Goal: Information Seeking & Learning: Understand process/instructions

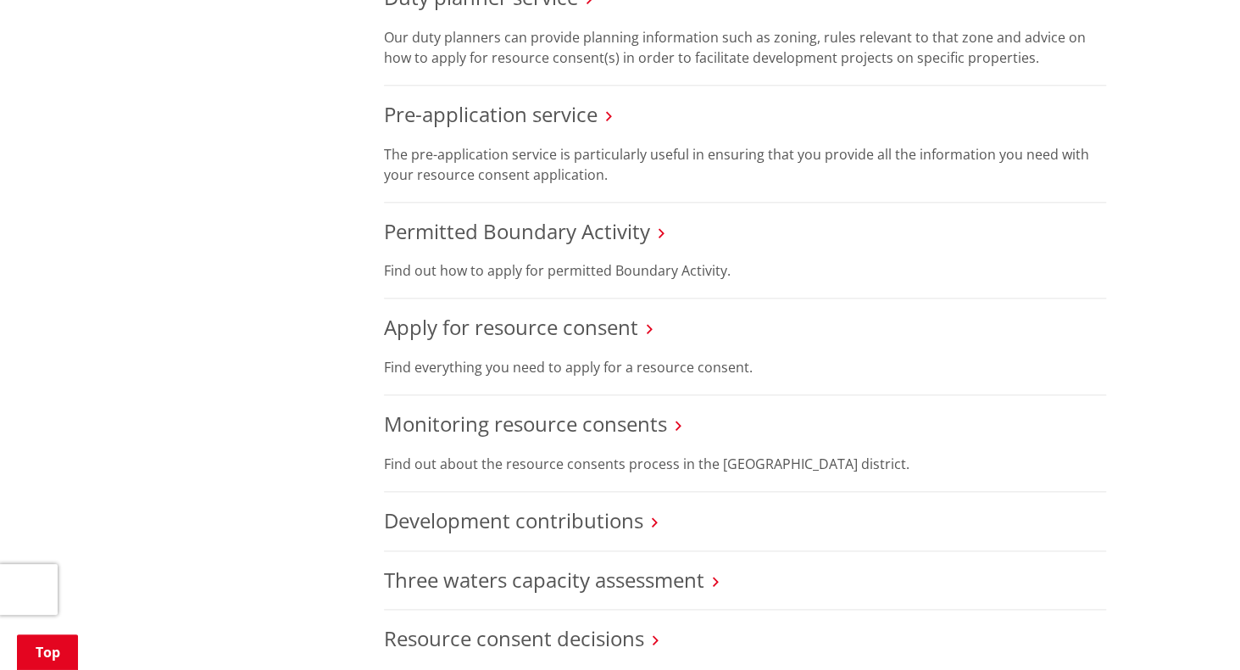
scroll to position [978, 0]
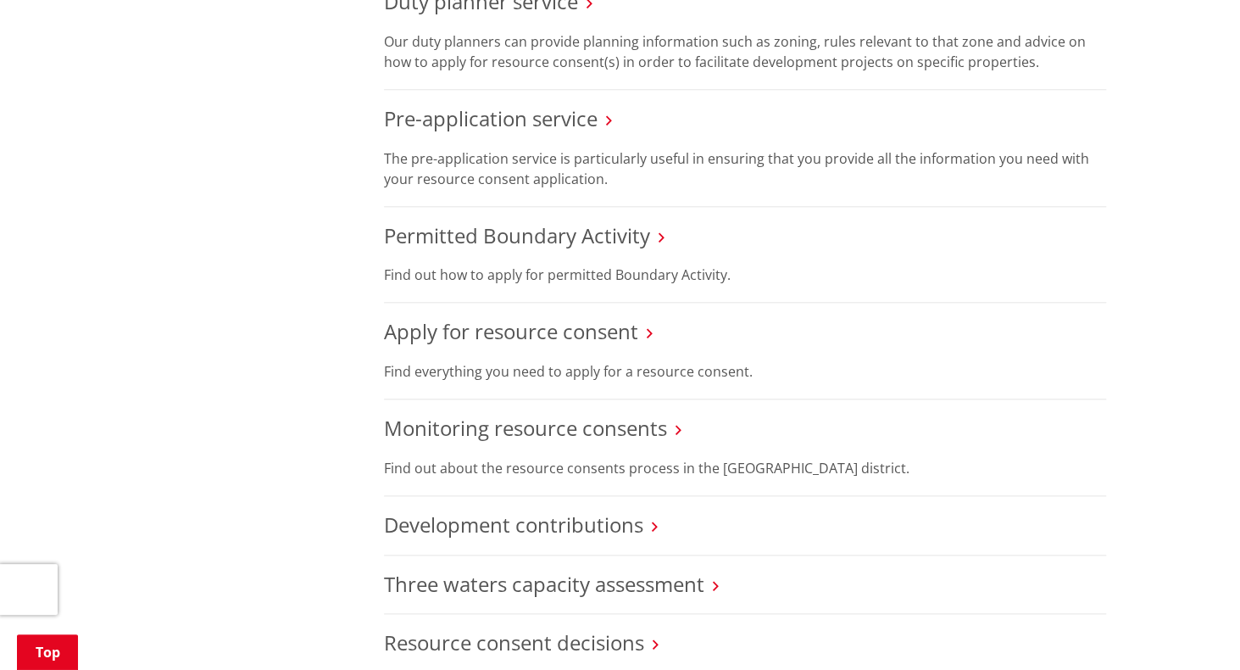
click at [654, 241] on h3 "Permitted Boundary Activity" at bounding box center [745, 236] width 722 height 25
click at [649, 232] on h3 "Permitted Boundary Activity" at bounding box center [745, 236] width 722 height 25
click at [631, 231] on link "Permitted Boundary Activity" at bounding box center [517, 235] width 266 height 28
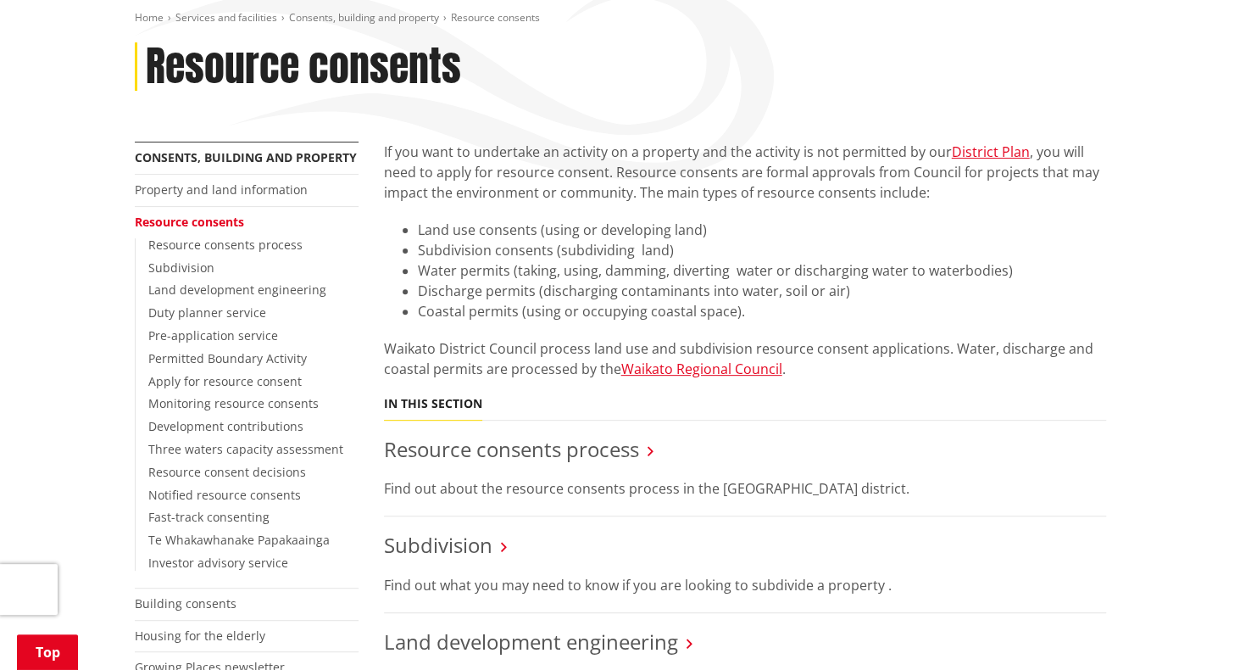
scroll to position [195, 0]
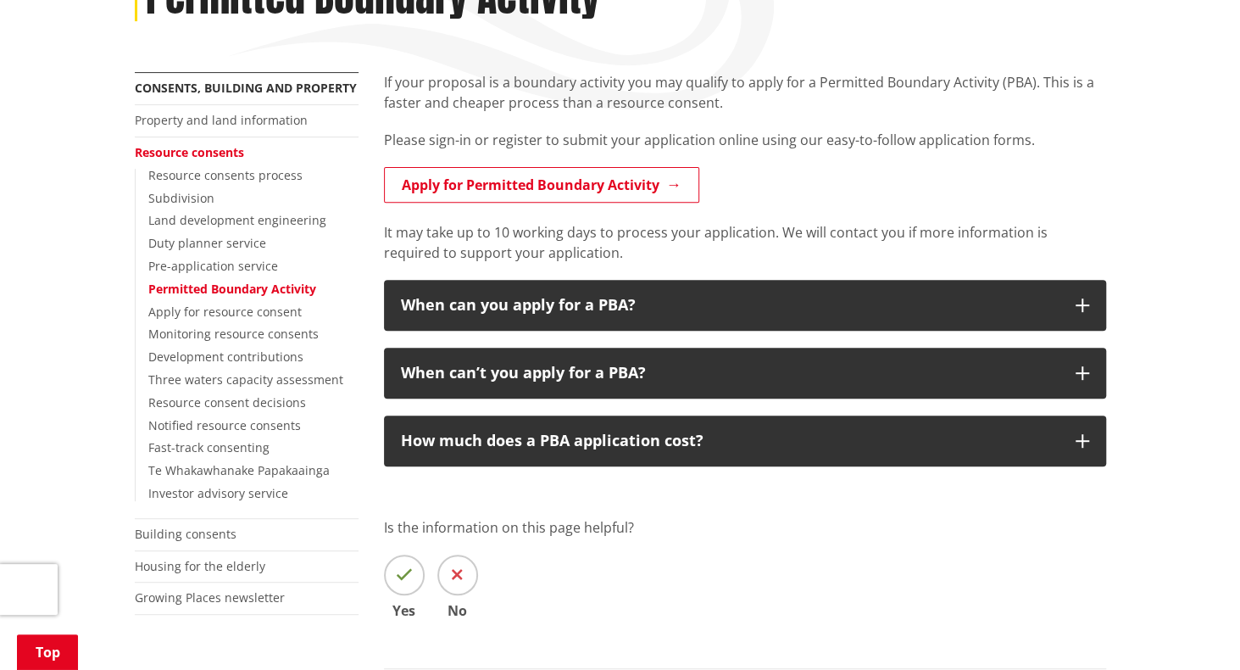
scroll to position [266, 0]
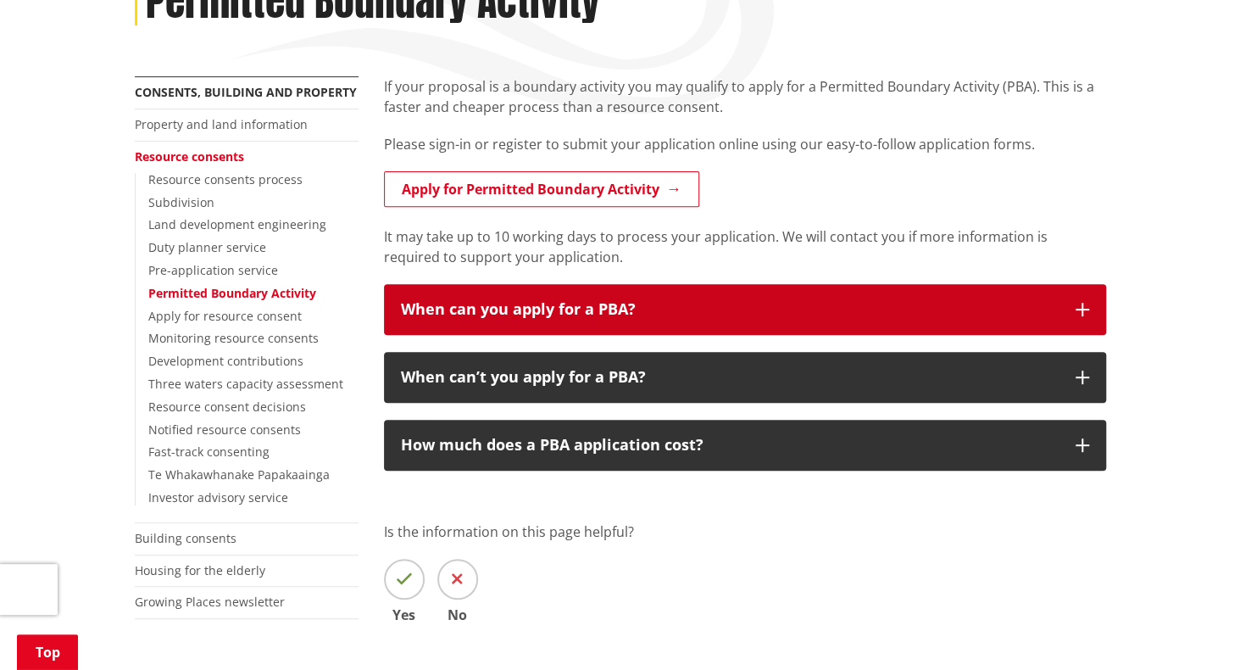
click at [716, 311] on div "When can you apply for a PBA?" at bounding box center [730, 309] width 658 height 17
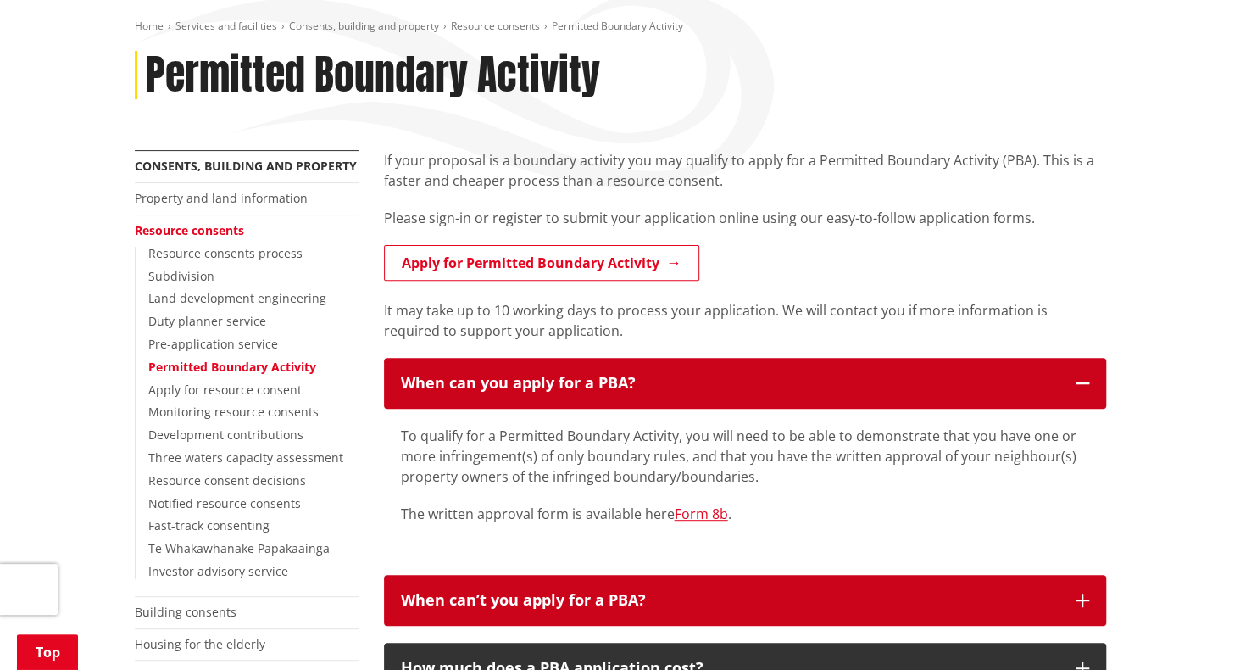
scroll to position [193, 0]
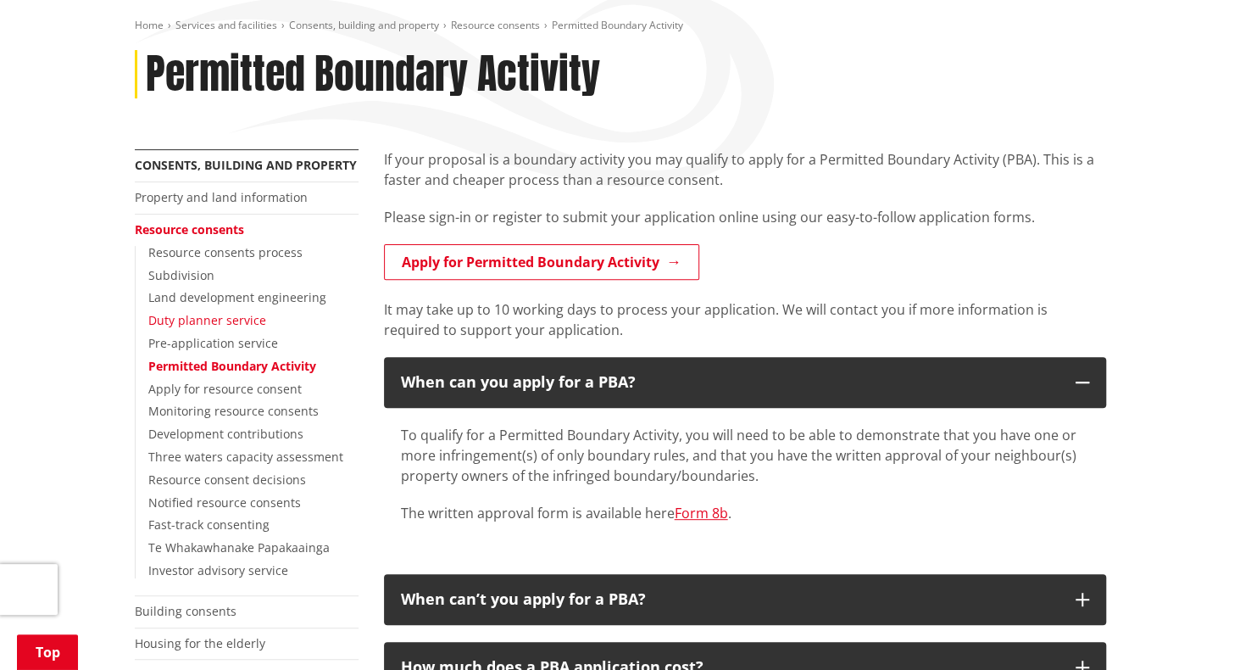
click at [228, 323] on link "Duty planner service" at bounding box center [207, 320] width 118 height 16
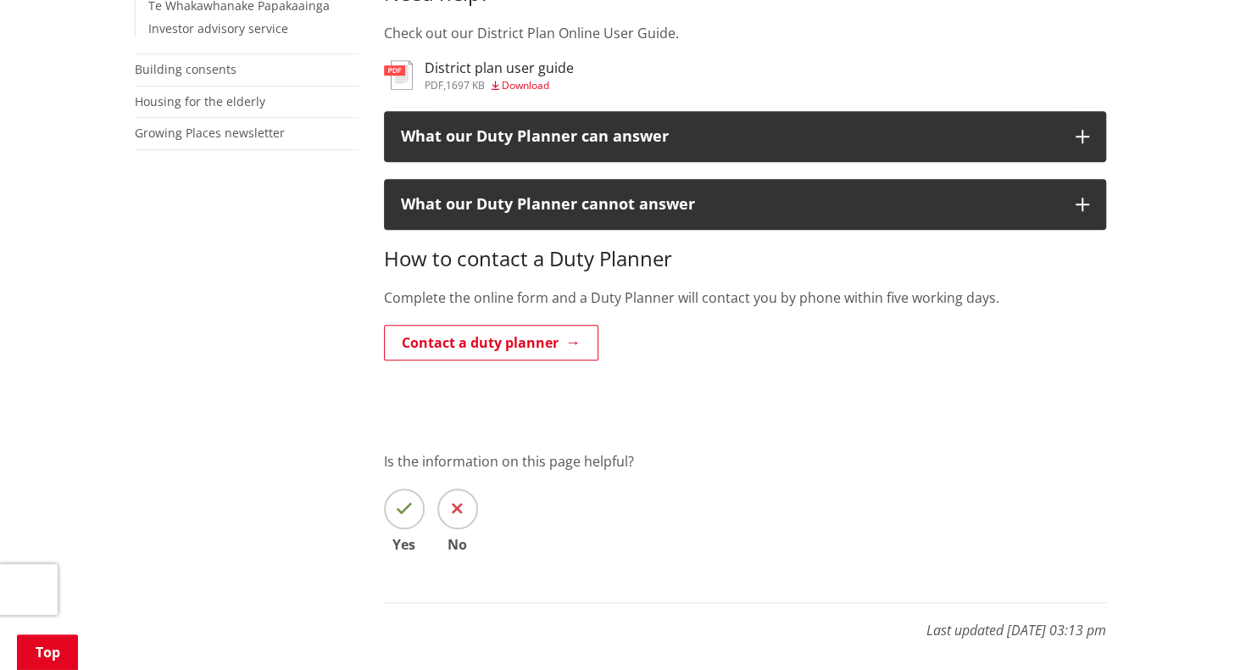
scroll to position [737, 0]
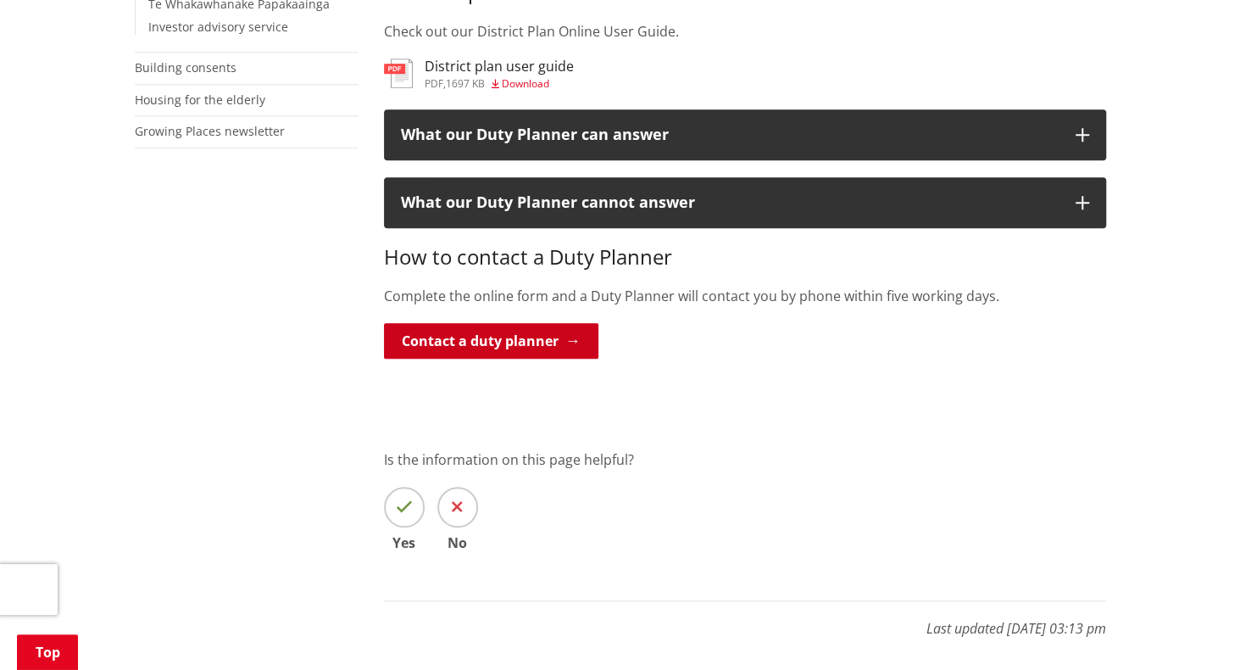
click at [496, 336] on link "Contact a duty planner" at bounding box center [491, 341] width 214 height 36
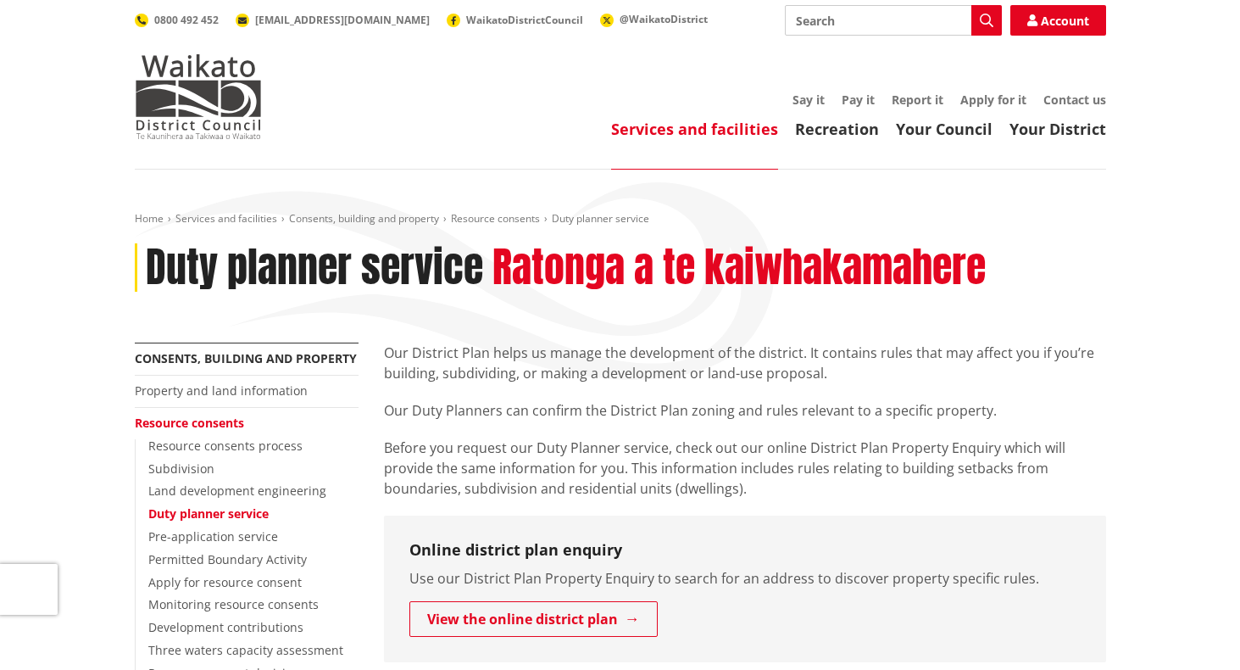
scroll to position [737, 0]
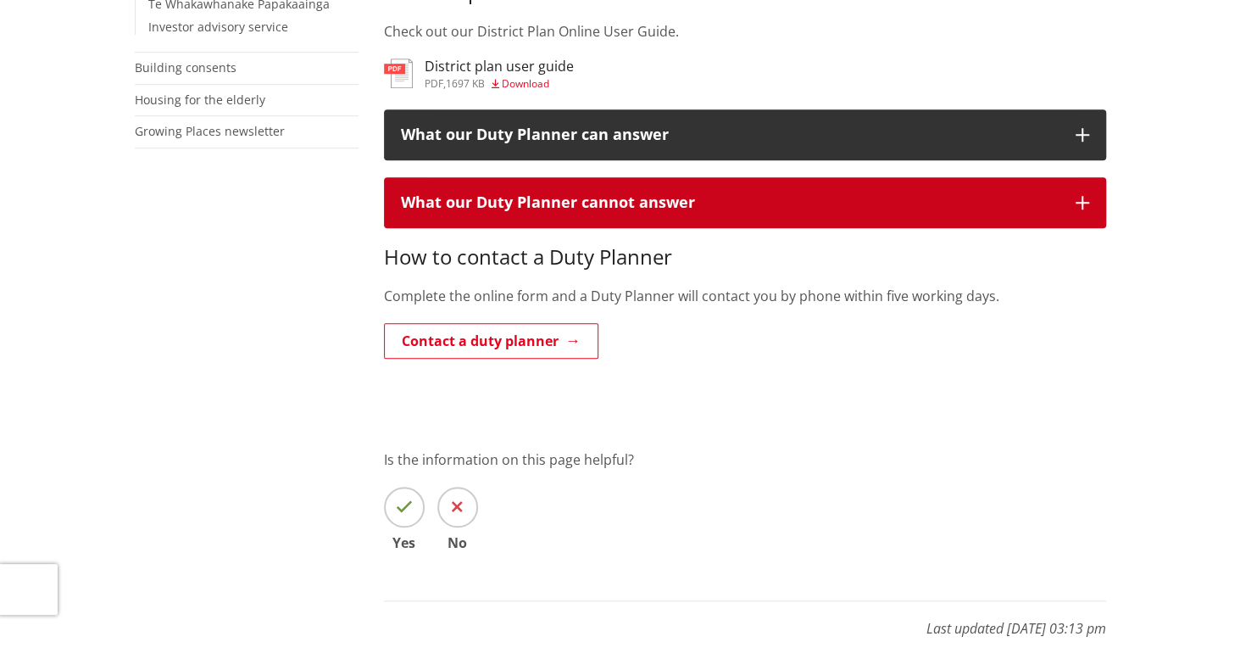
click at [1073, 208] on button "What our Duty Planner cannot answer" at bounding box center [745, 202] width 722 height 51
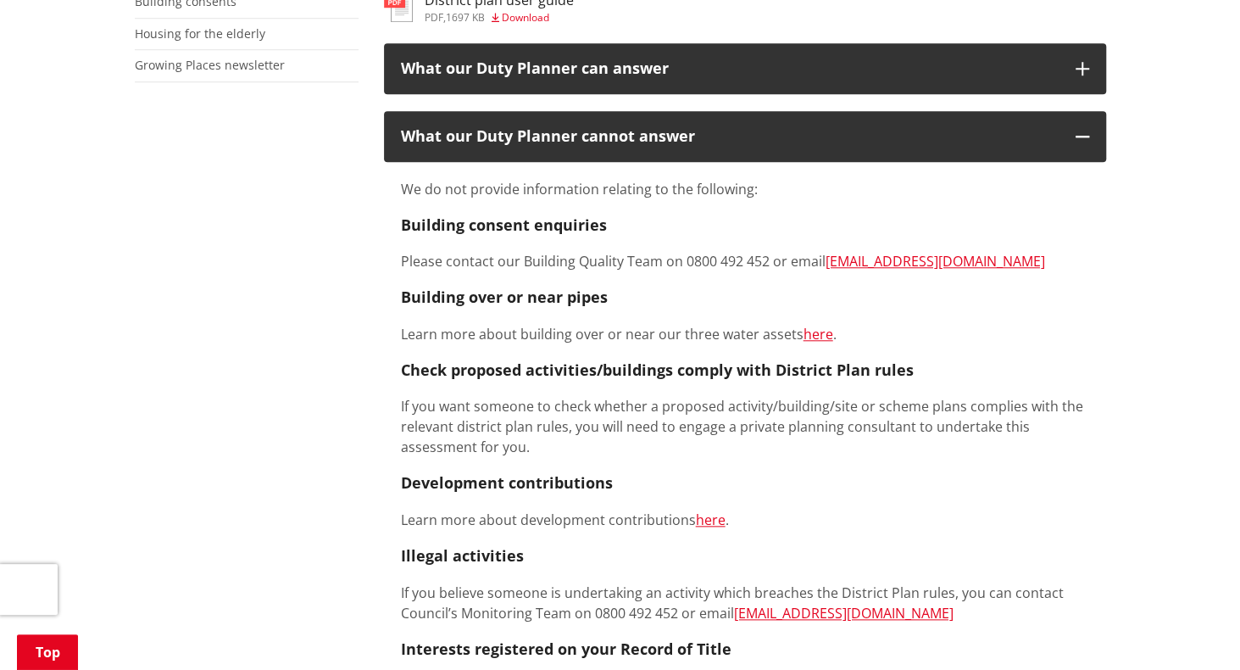
scroll to position [796, 0]
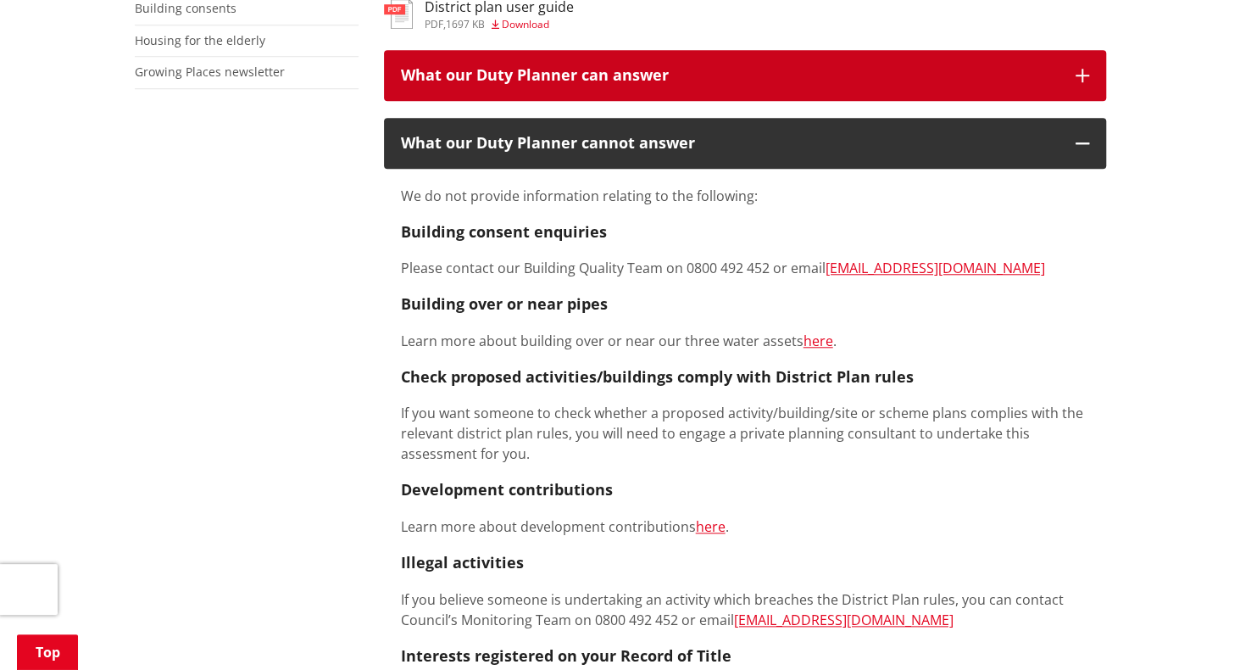
click at [846, 62] on button "What our Duty Planner can answer" at bounding box center [745, 75] width 722 height 51
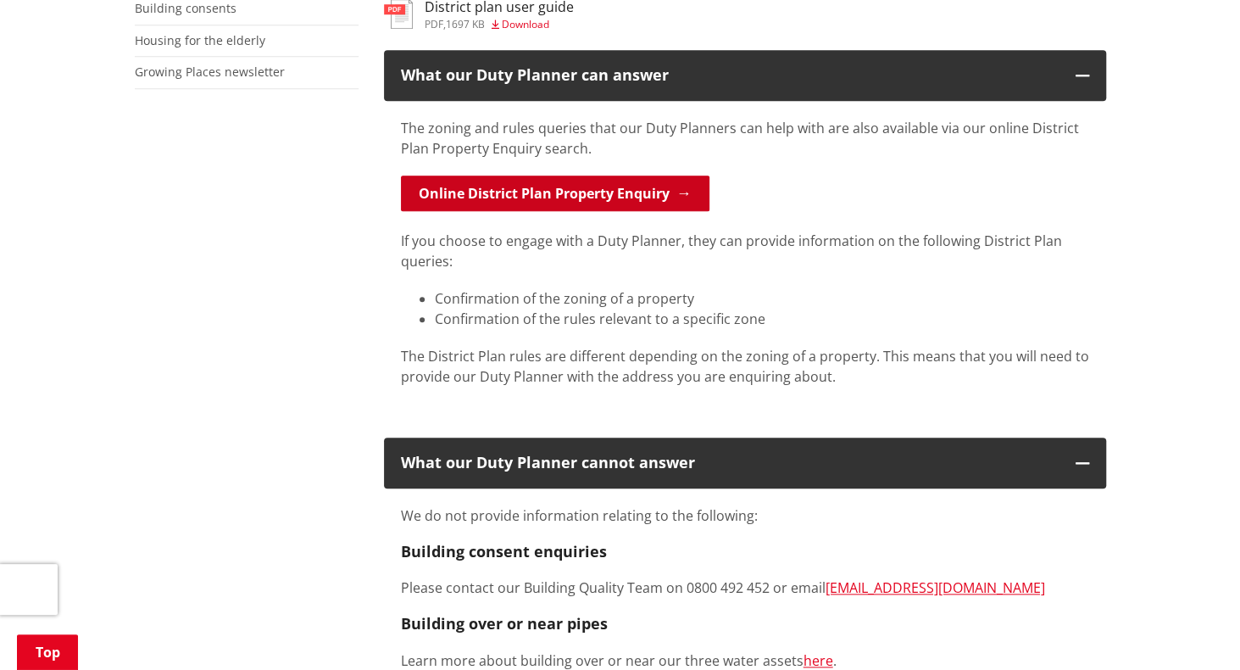
click at [576, 197] on link "Online District Plan Property Enquiry" at bounding box center [555, 193] width 309 height 36
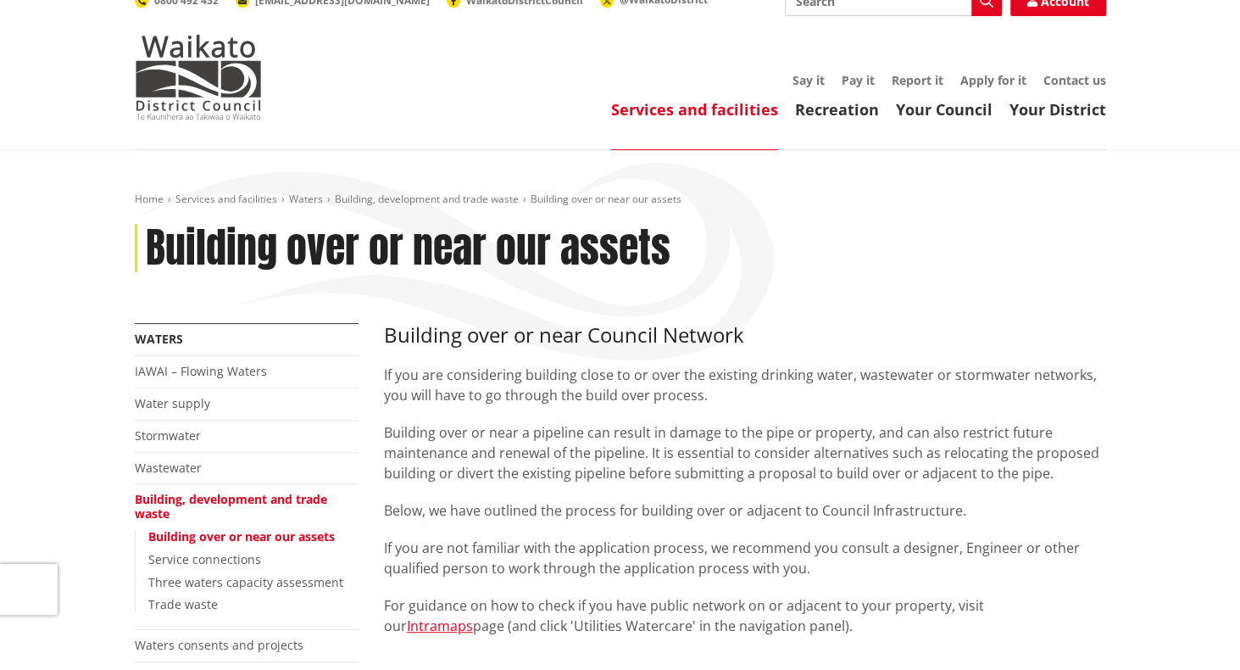
scroll to position [20, 0]
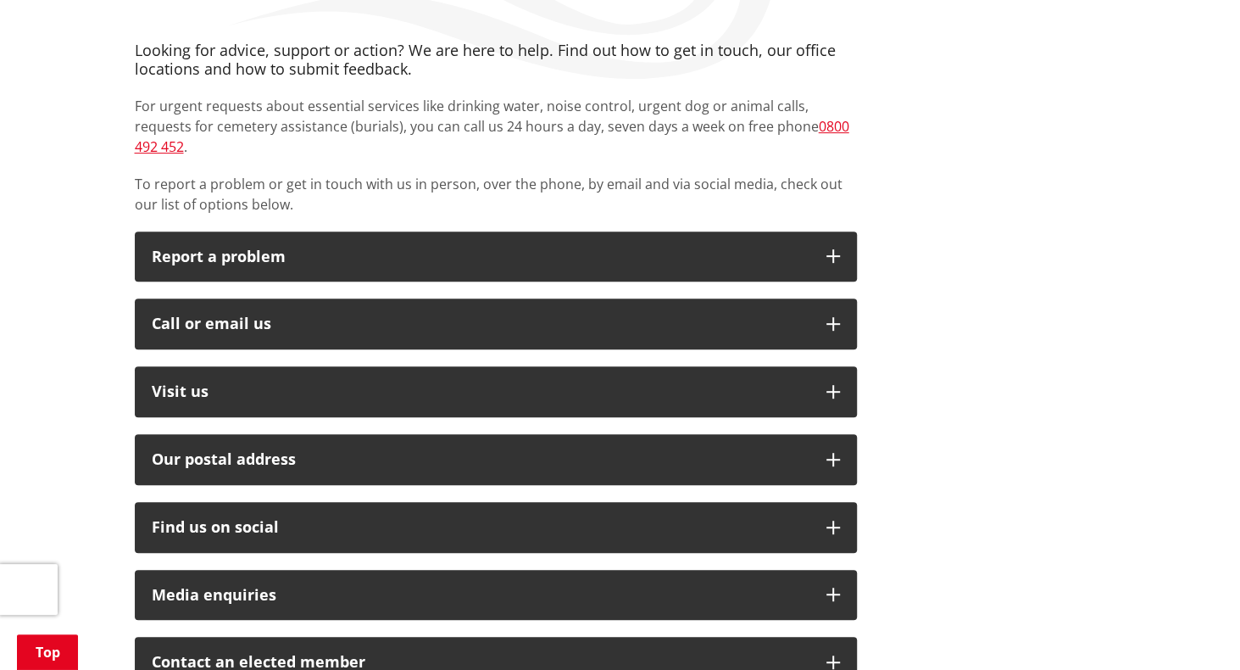
scroll to position [300, 0]
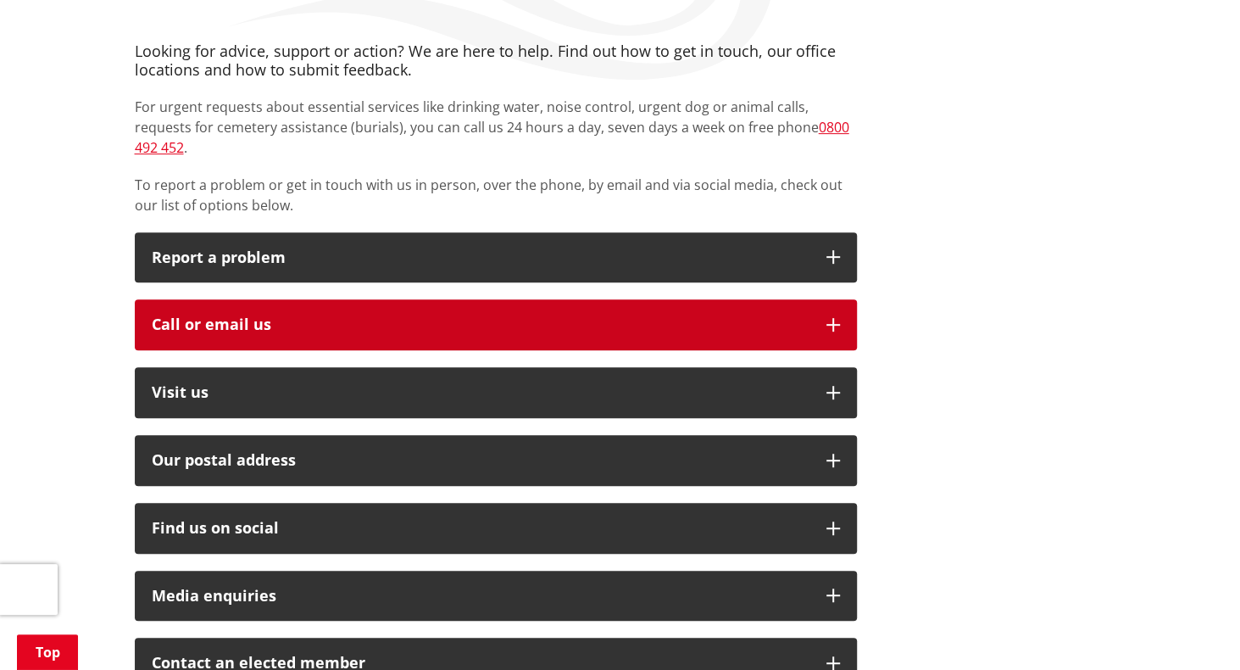
click at [711, 316] on div "Call or email us" at bounding box center [481, 324] width 658 height 17
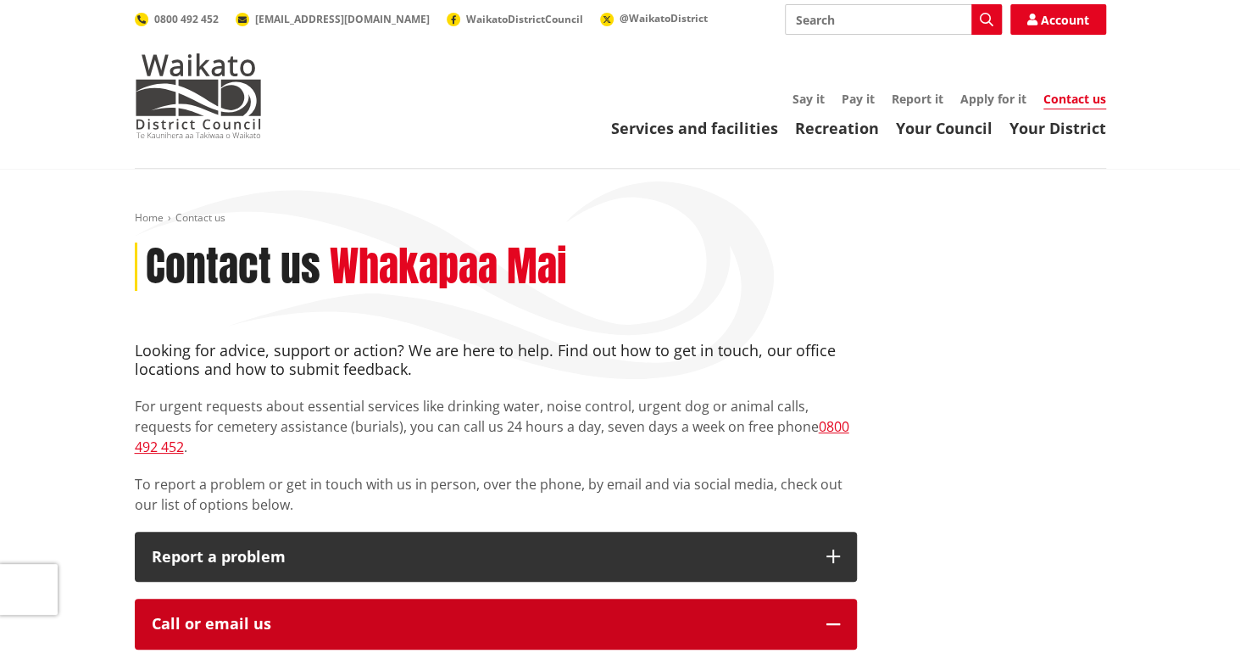
scroll to position [0, 0]
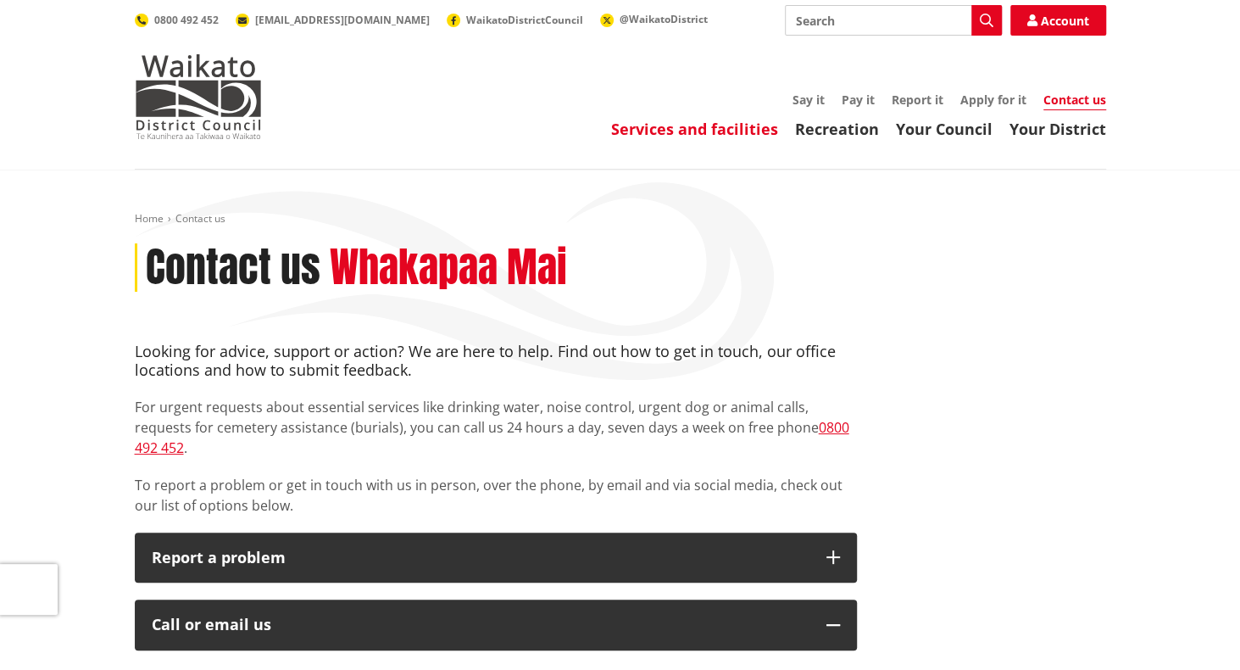
click at [663, 131] on link "Services and facilities" at bounding box center [694, 129] width 167 height 20
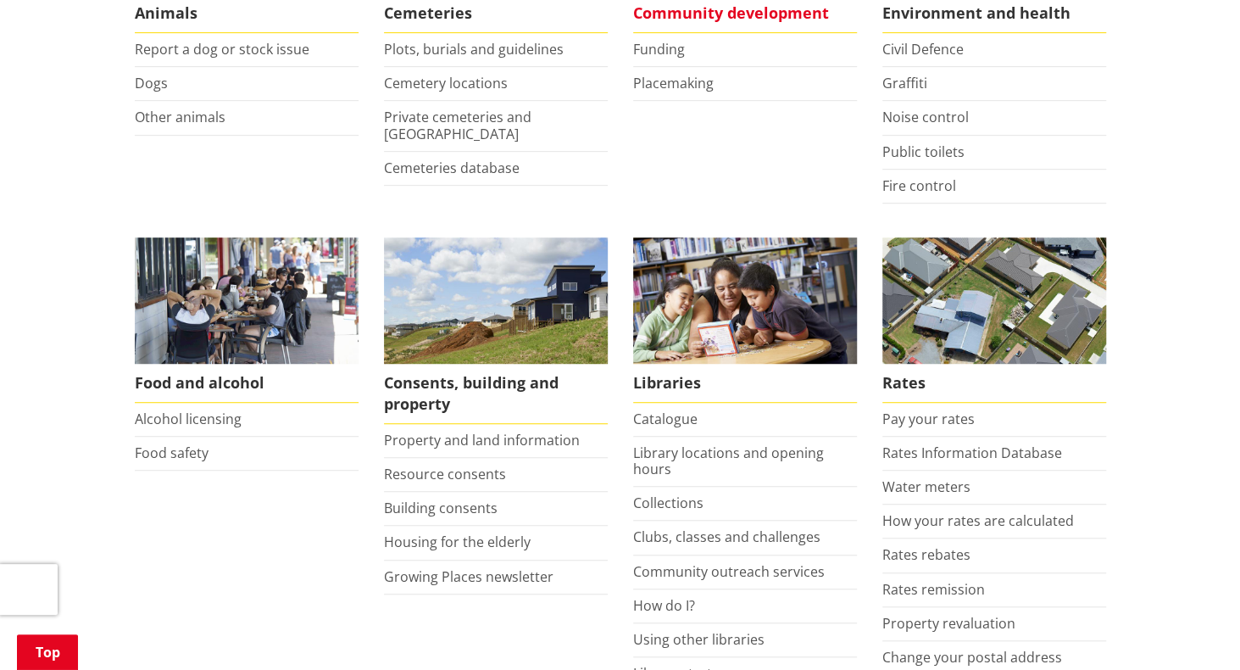
scroll to position [475, 0]
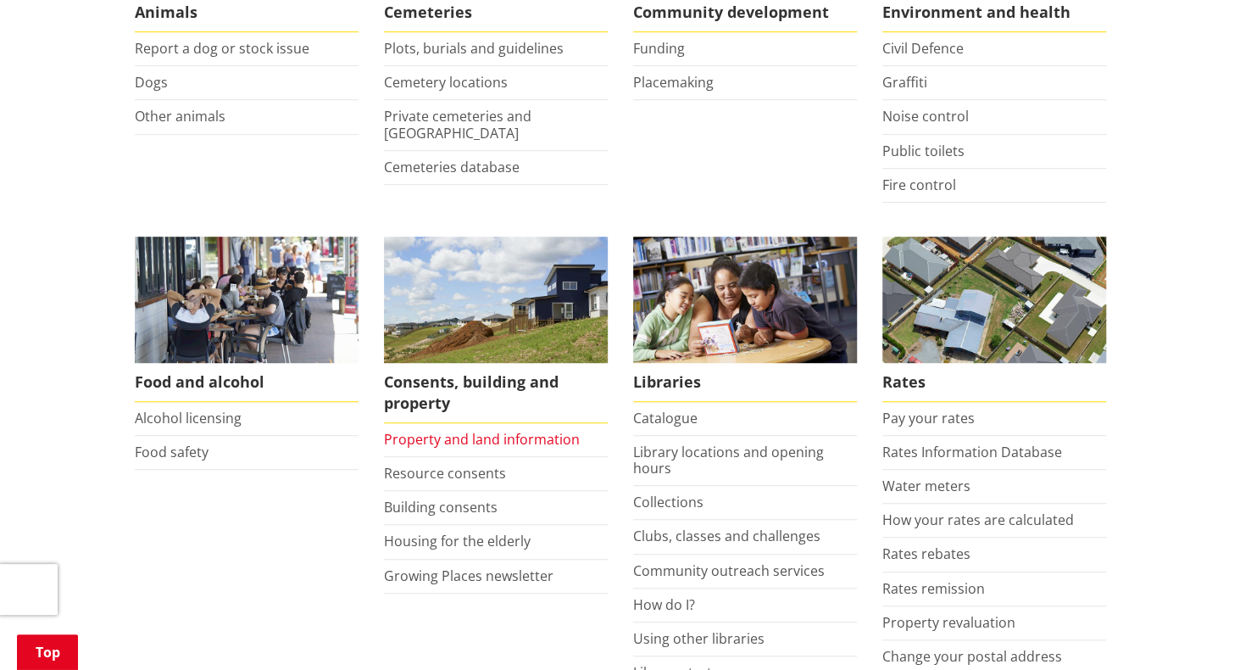
click at [477, 437] on link "Property and land information" at bounding box center [482, 439] width 196 height 19
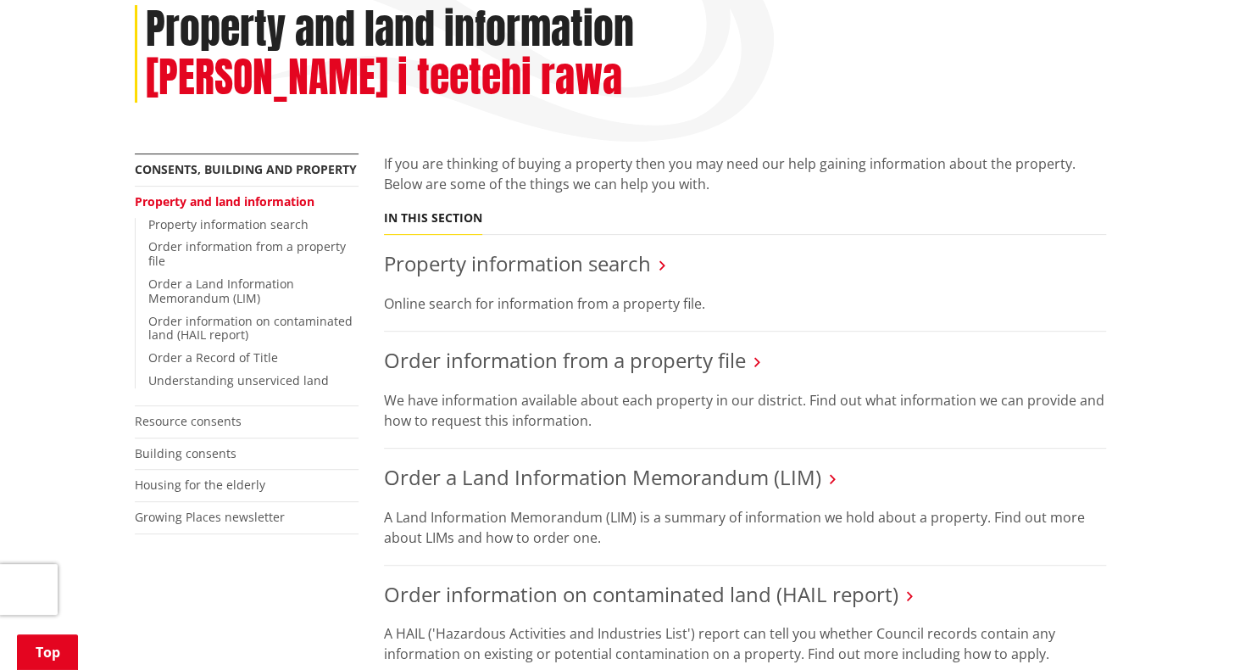
scroll to position [239, 0]
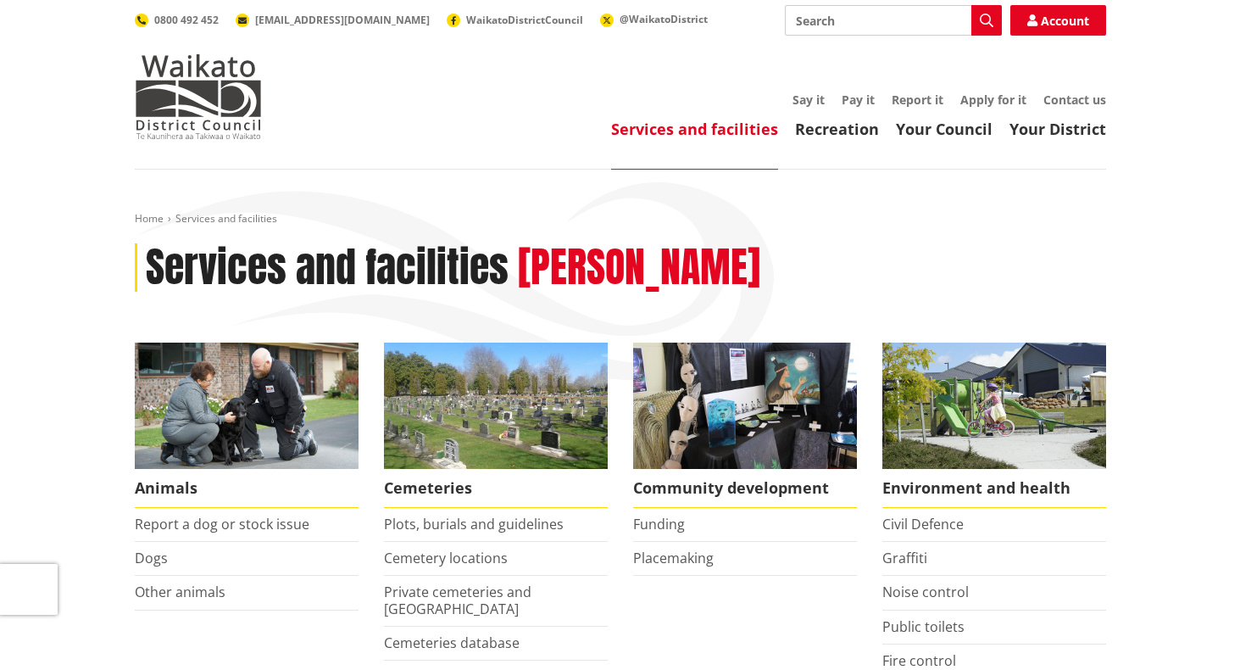
scroll to position [467, 0]
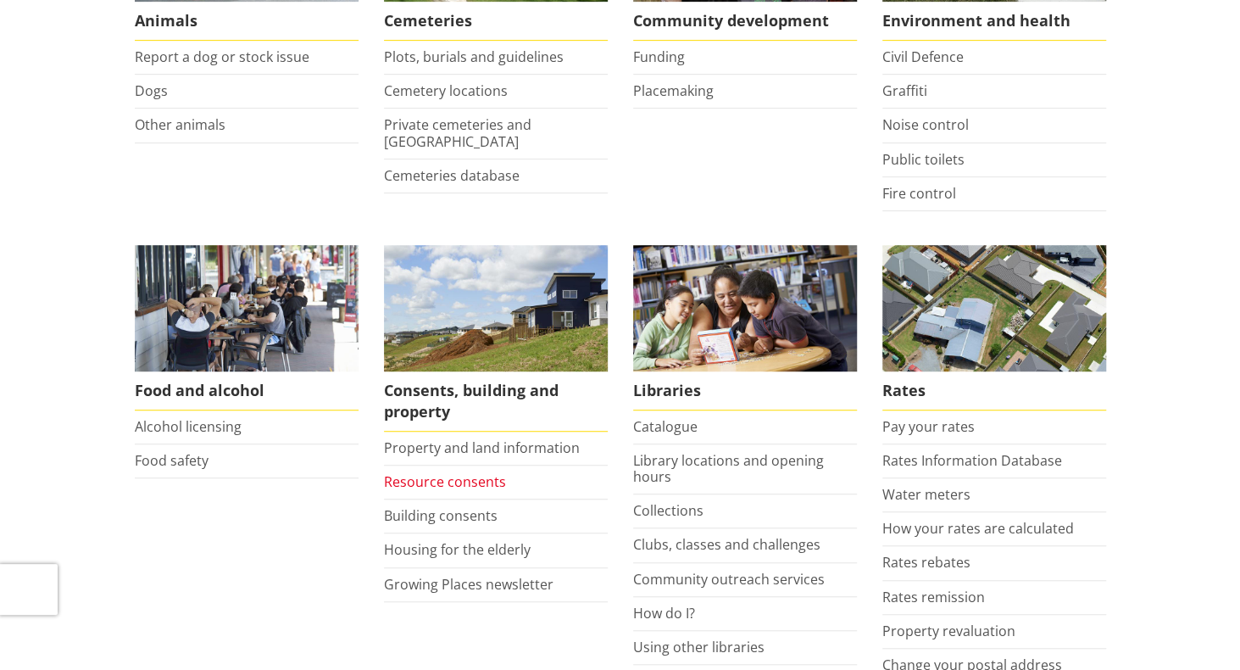
click at [461, 484] on link "Resource consents" at bounding box center [445, 481] width 122 height 19
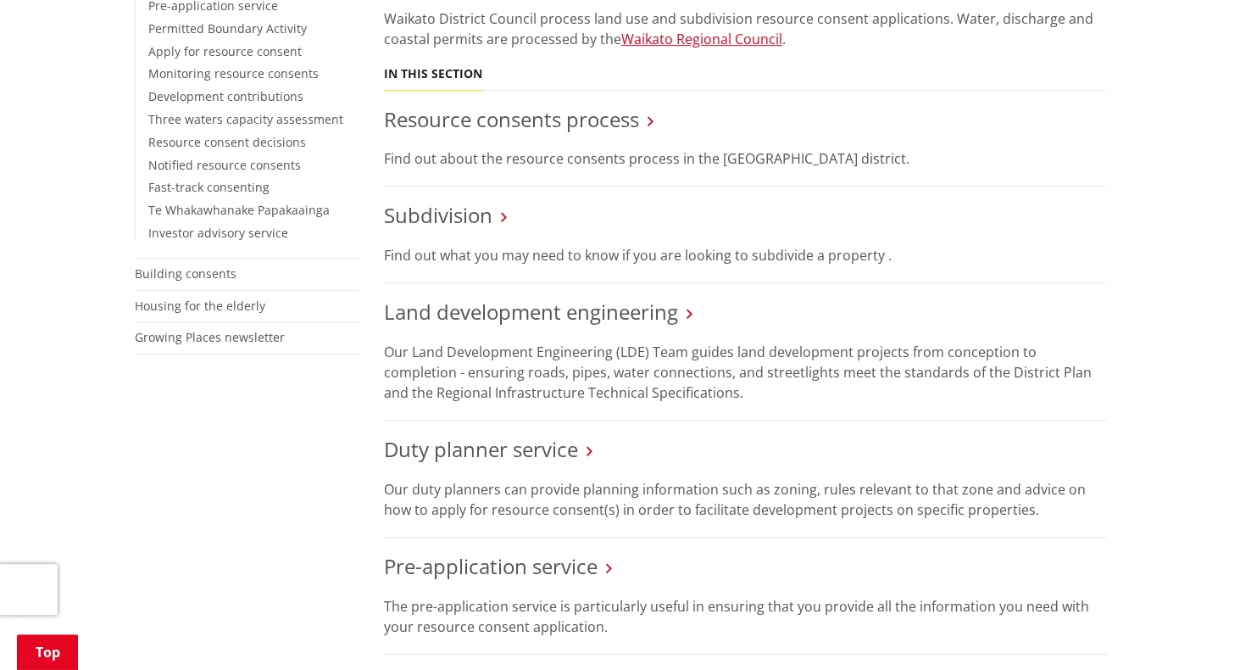
scroll to position [532, 0]
click at [568, 125] on link "Resource consents process" at bounding box center [511, 117] width 255 height 28
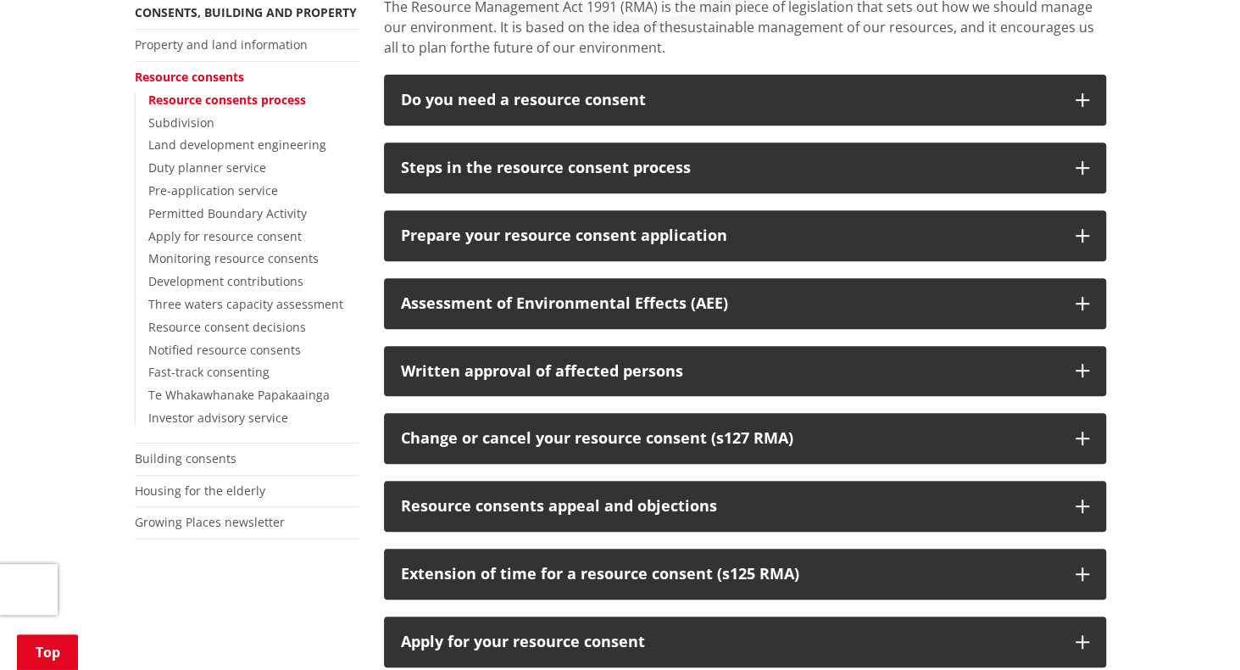
scroll to position [347, 0]
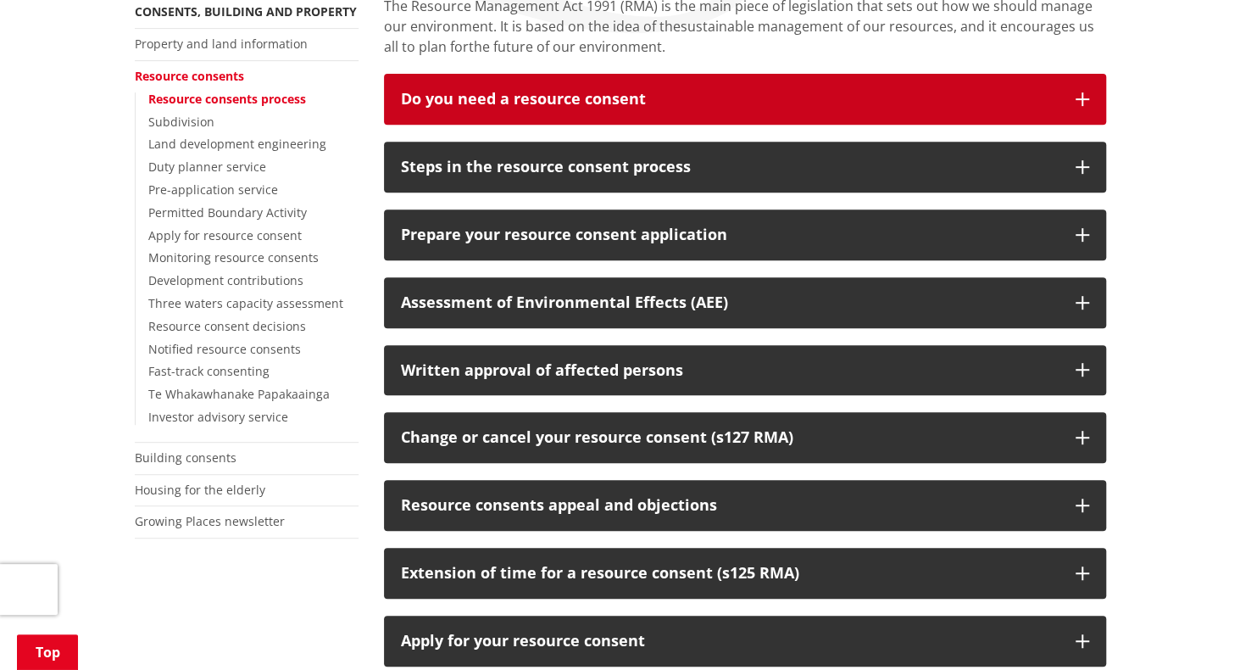
click at [959, 96] on div "Do you need a resource consent" at bounding box center [730, 99] width 658 height 17
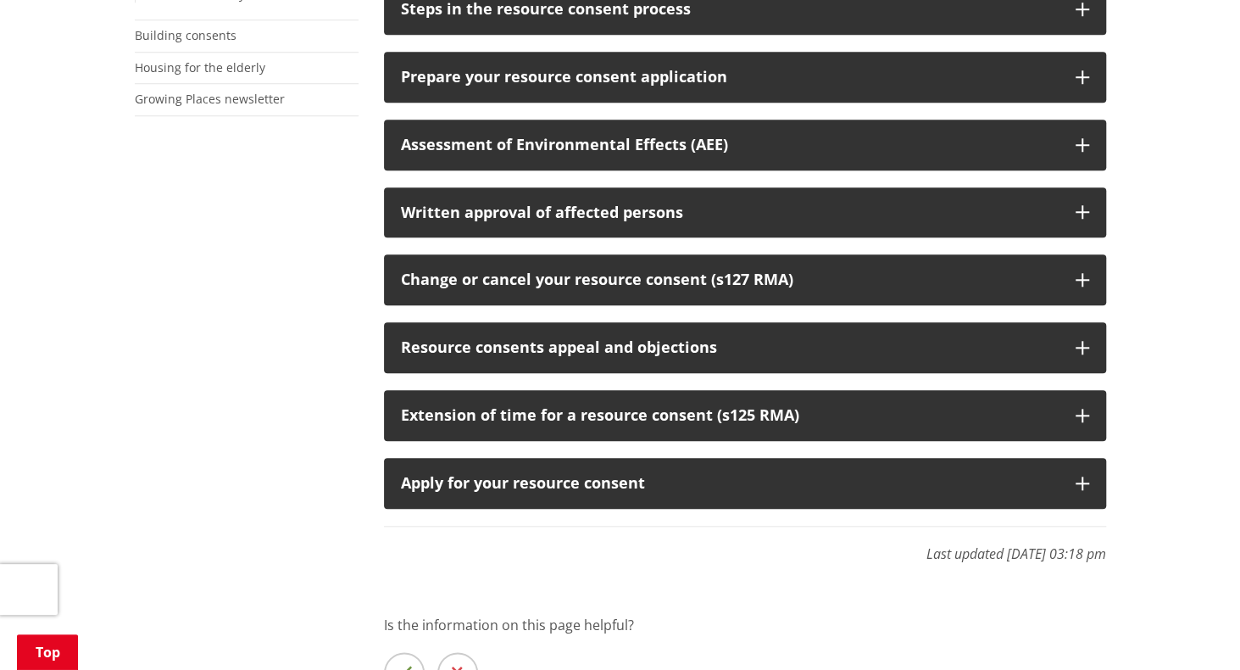
scroll to position [770, 0]
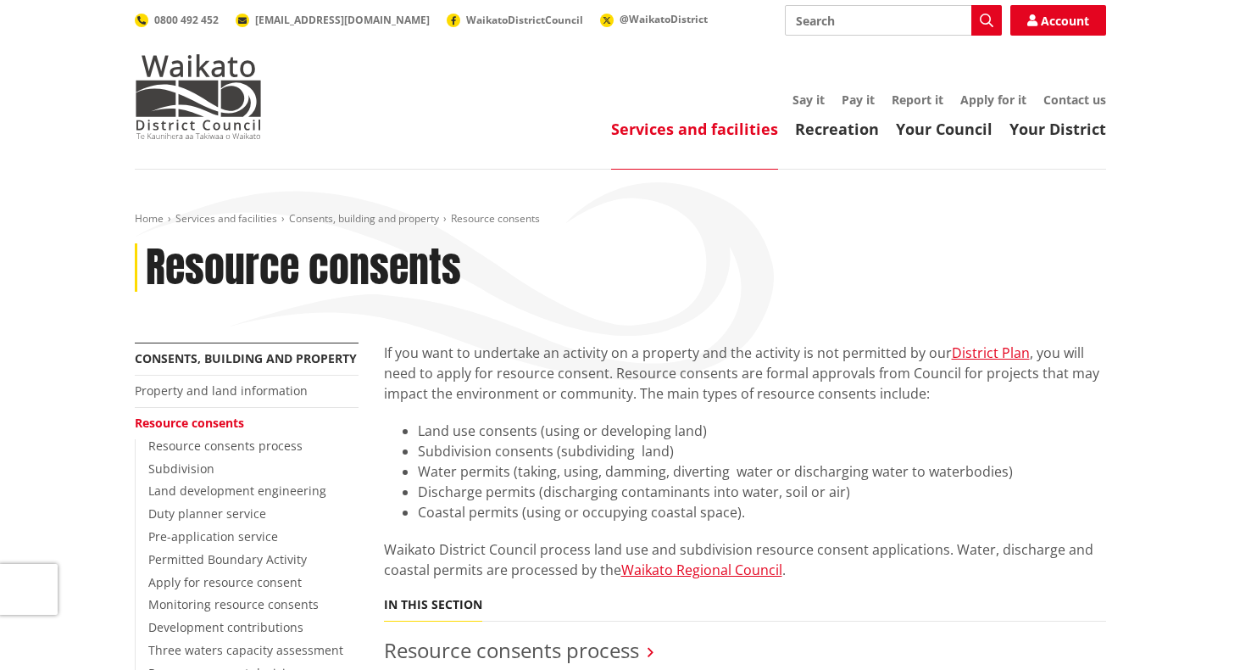
scroll to position [532, 0]
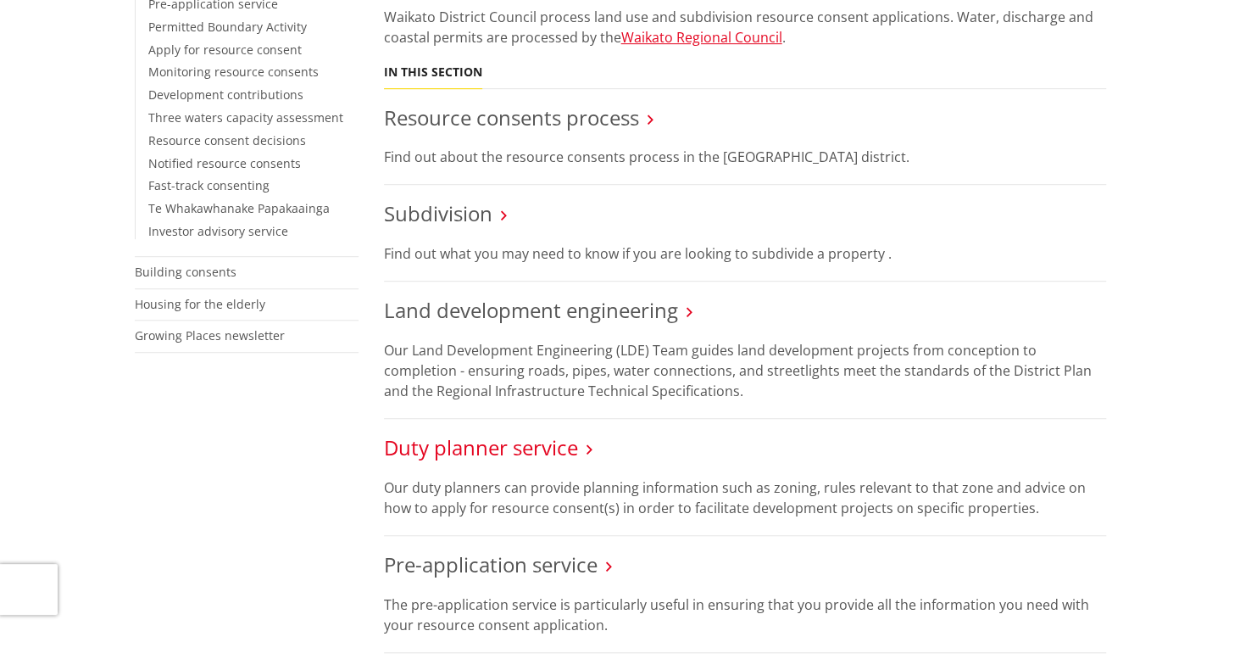
click at [517, 451] on link "Duty planner service" at bounding box center [481, 447] width 194 height 28
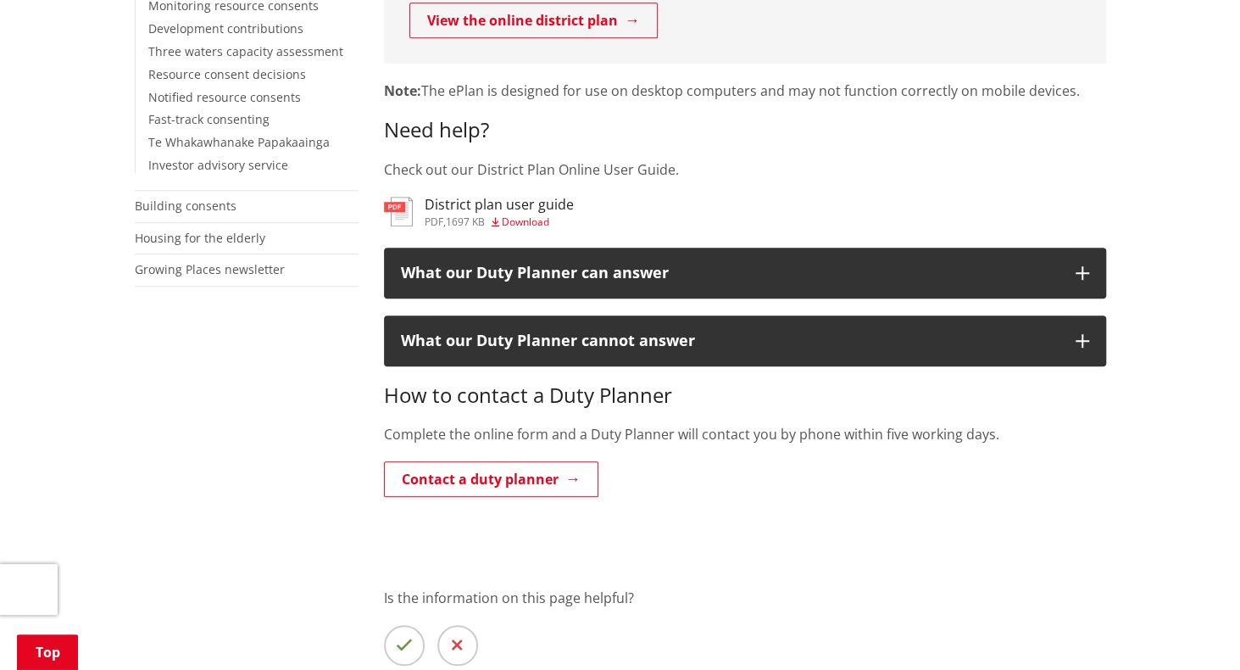
scroll to position [603, 0]
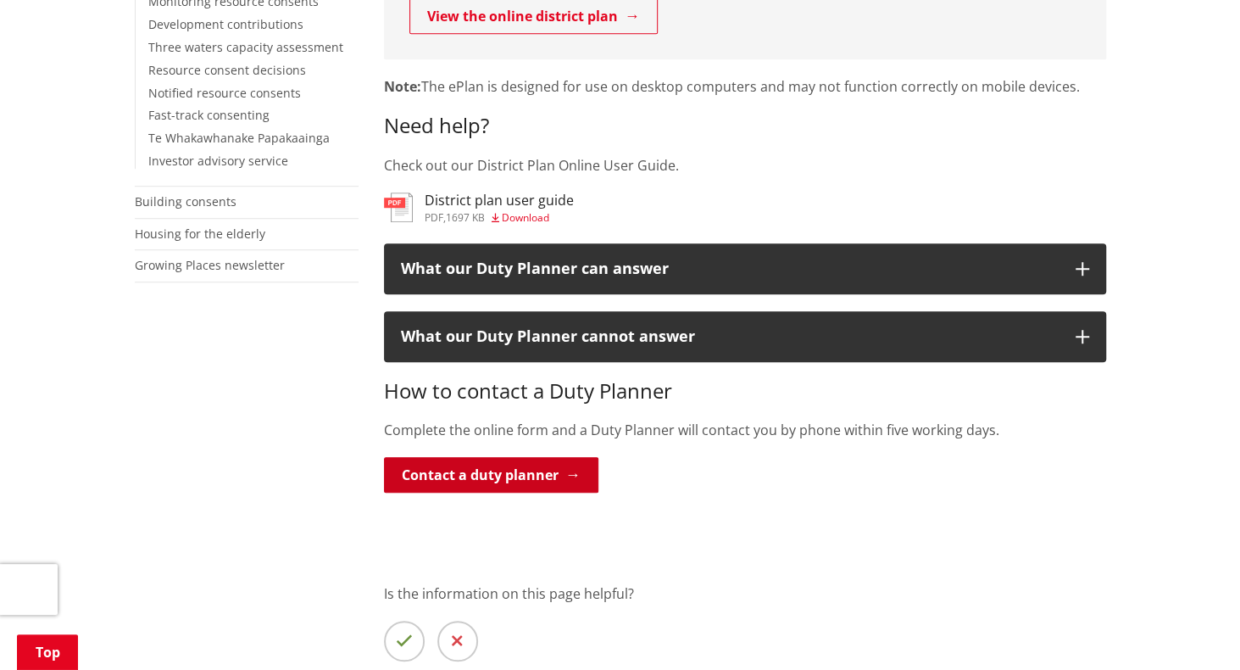
click at [509, 484] on link "Contact a duty planner" at bounding box center [491, 475] width 214 height 36
